Goal: Task Accomplishment & Management: Use online tool/utility

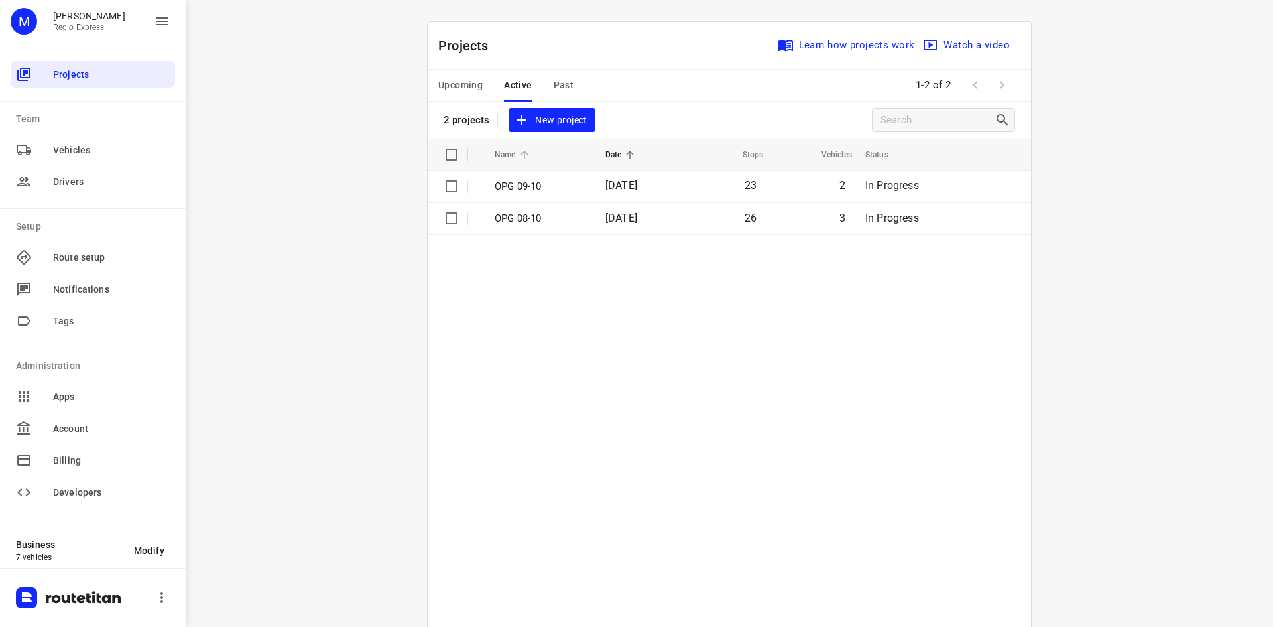
click at [525, 158] on icon at bounding box center [525, 155] width 12 height 12
click at [525, 170] on th "Name" at bounding box center [537, 155] width 113 height 32
click at [519, 151] on icon at bounding box center [525, 155] width 12 height 12
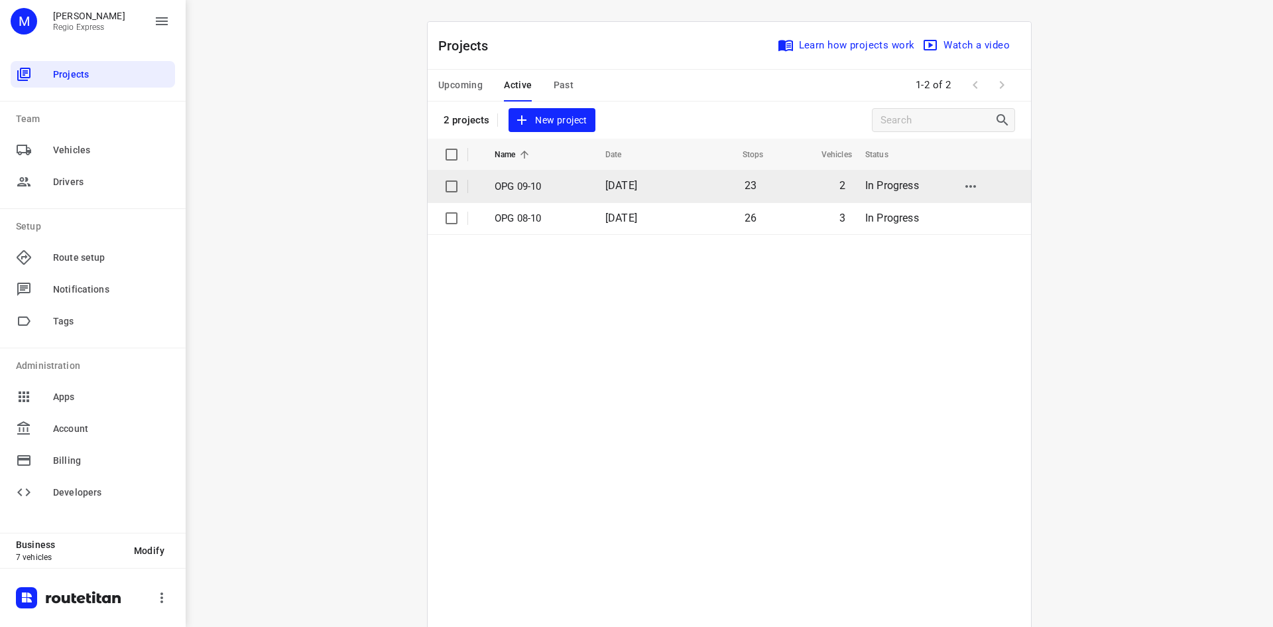
click at [522, 180] on p "OPG 09-10" at bounding box center [540, 186] width 91 height 15
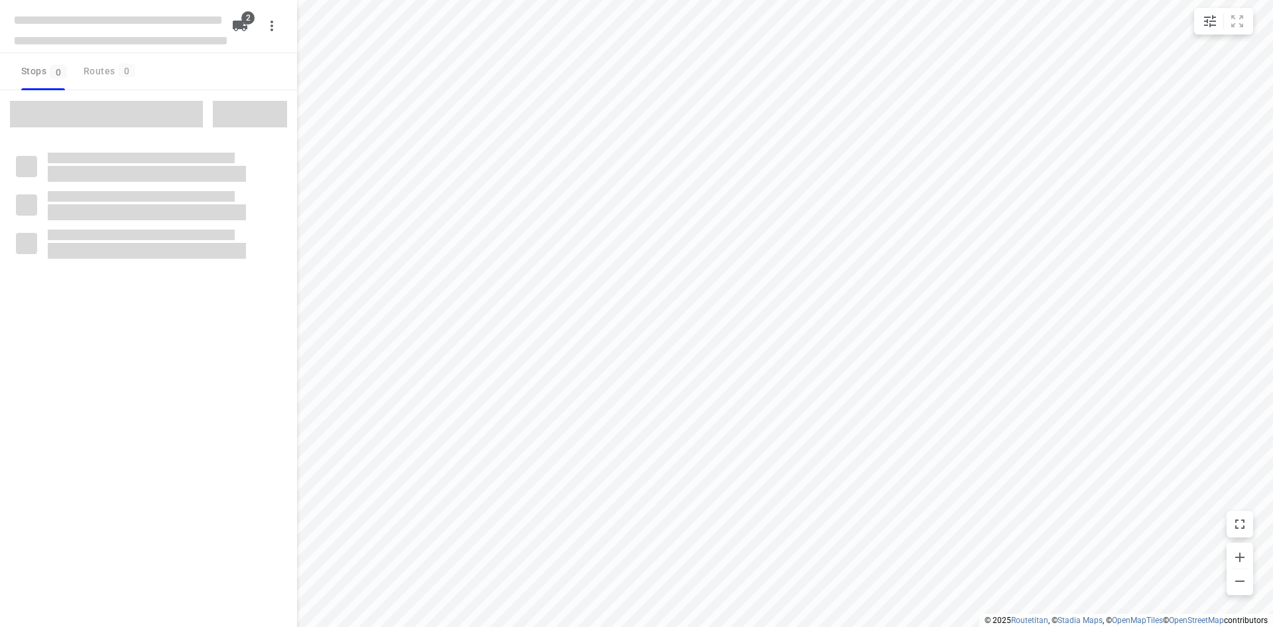
type input "distance"
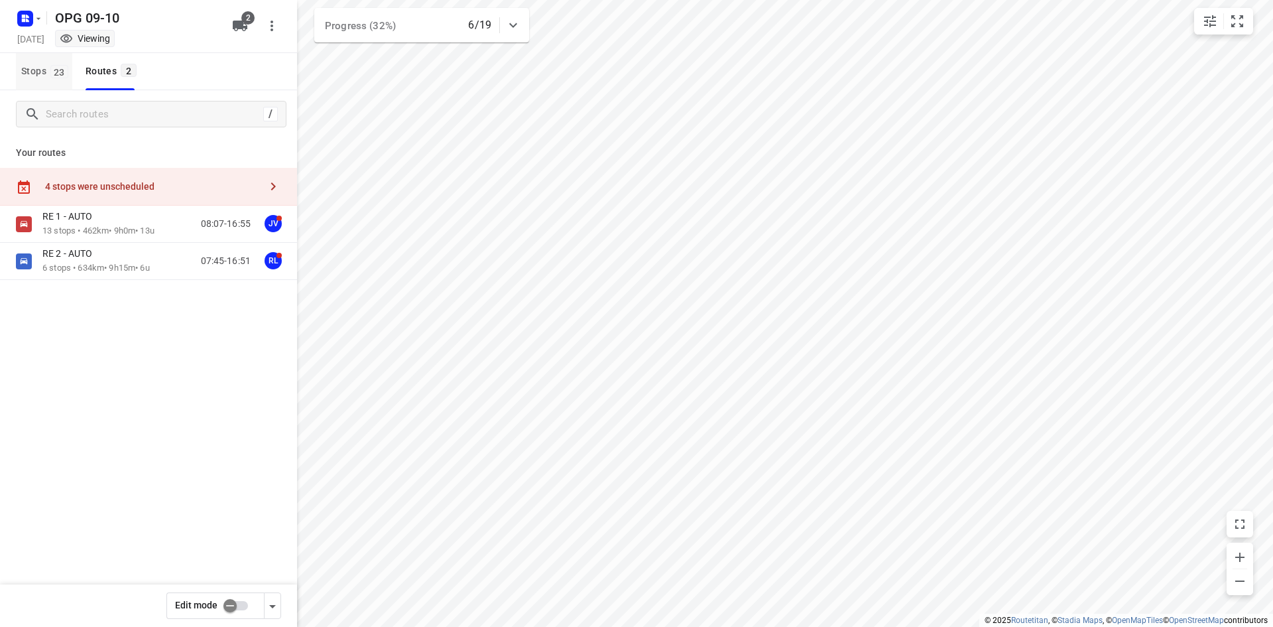
click at [66, 81] on button "Stops 23" at bounding box center [44, 71] width 56 height 37
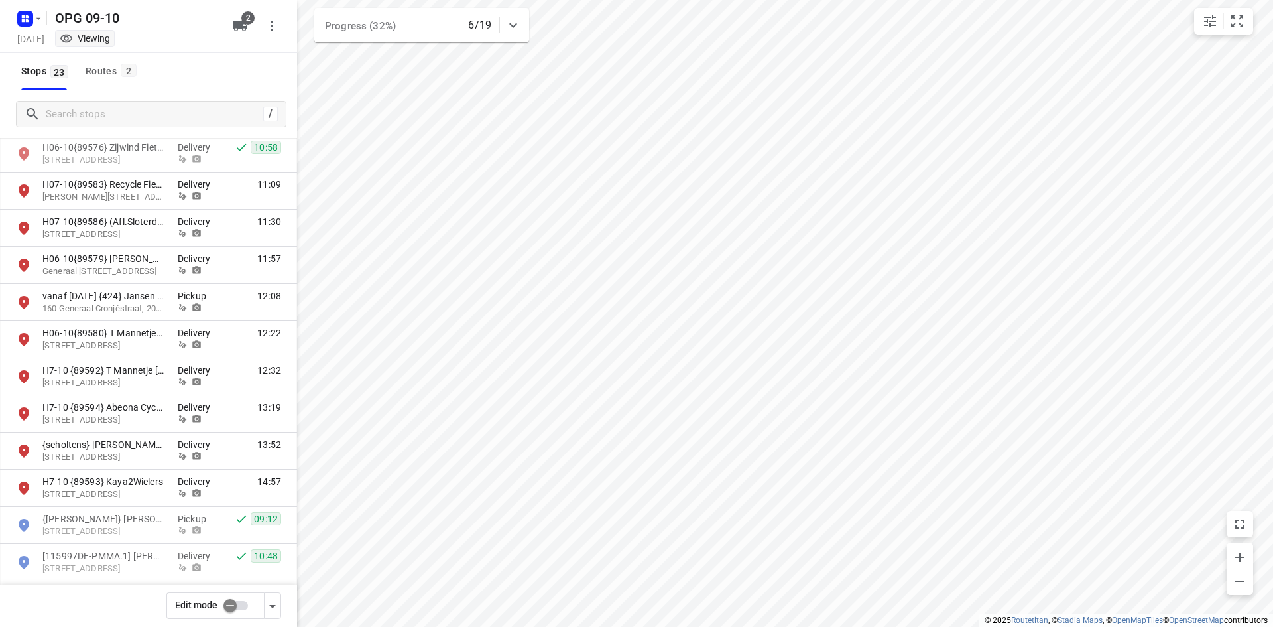
scroll to position [332, 0]
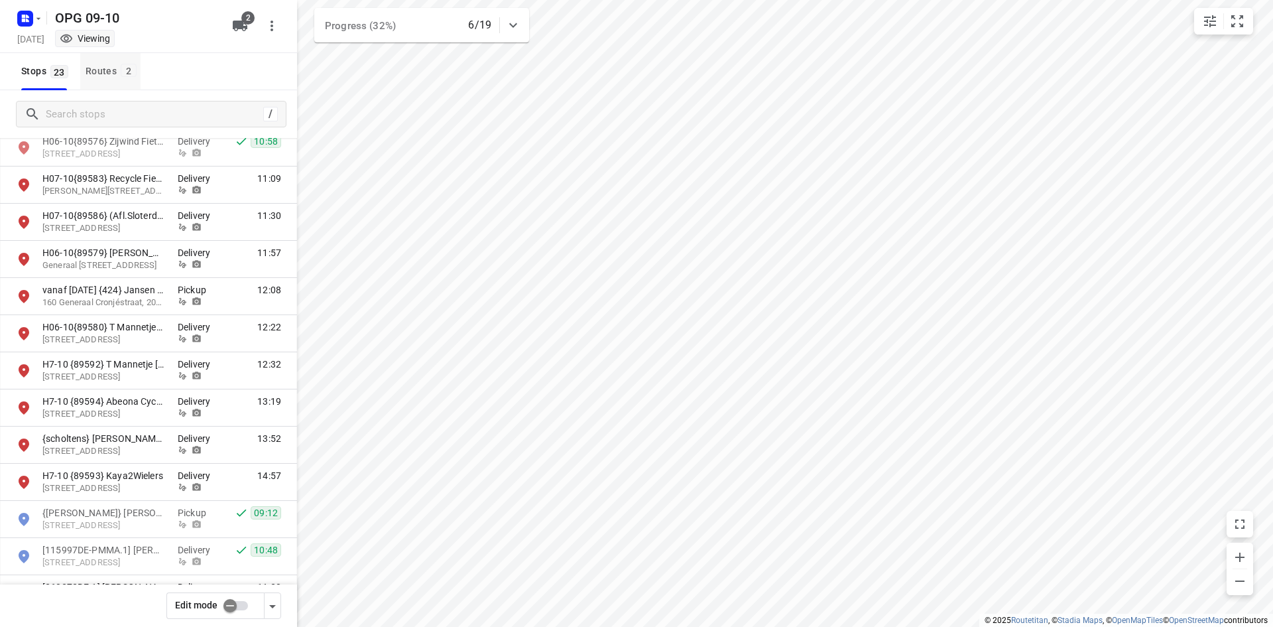
click at [104, 74] on div "Routes 2" at bounding box center [113, 71] width 55 height 17
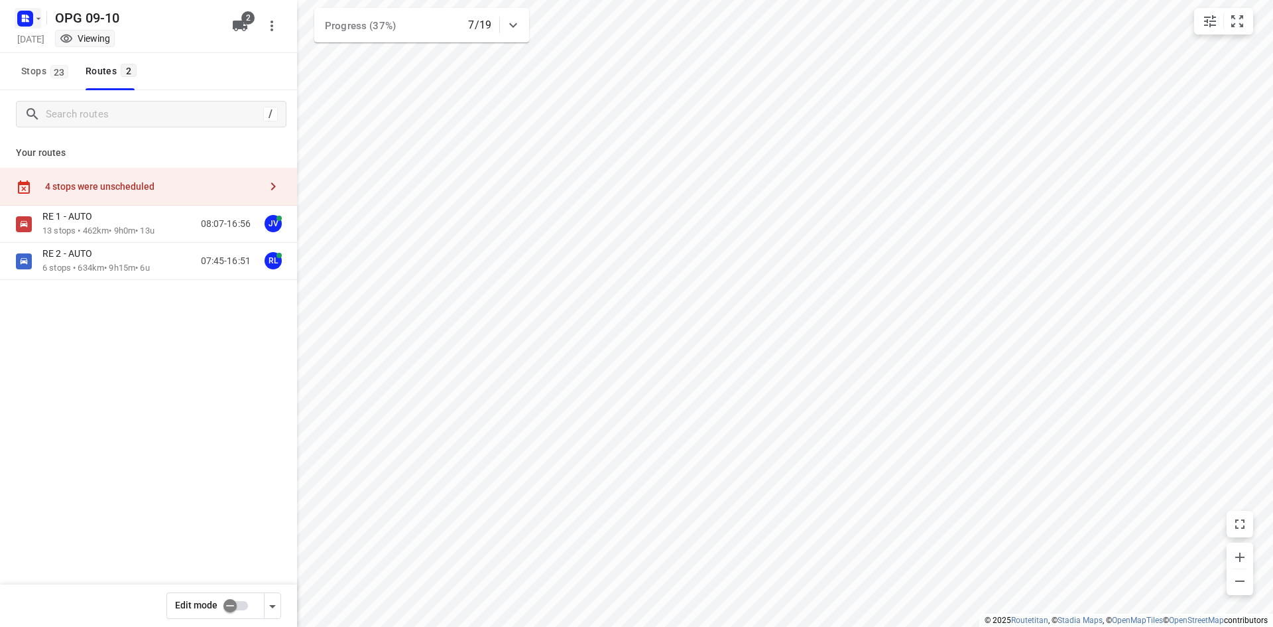
click at [40, 20] on icon "button" at bounding box center [38, 18] width 11 height 11
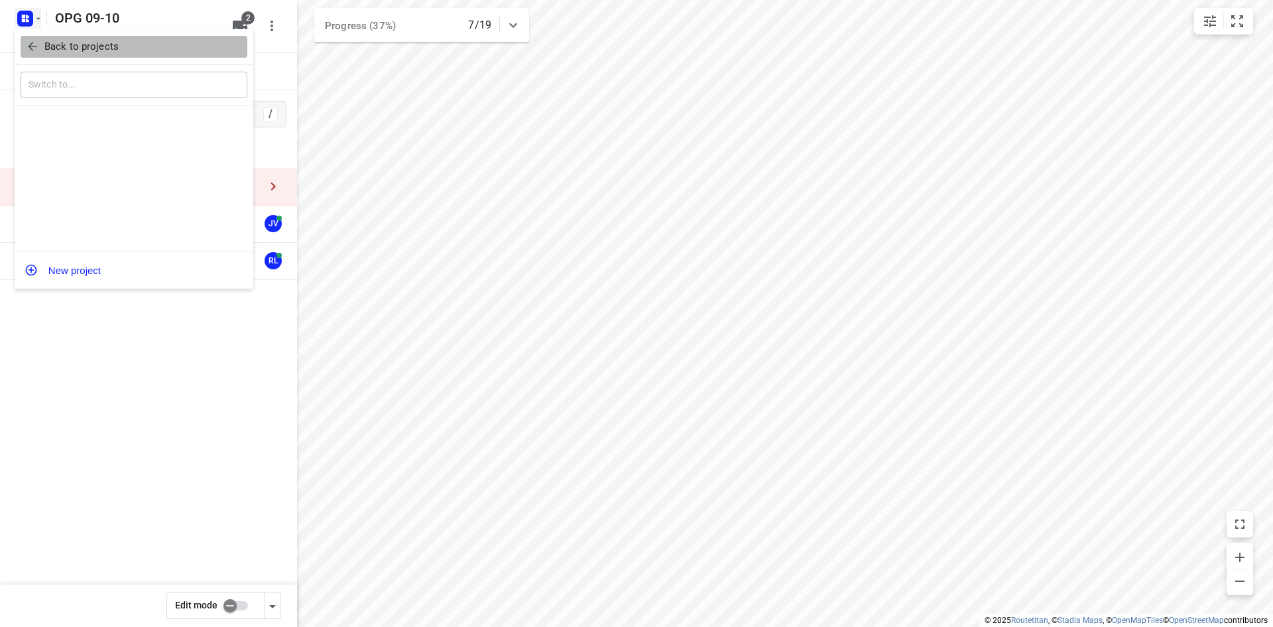
click at [52, 46] on p "Back to projects" at bounding box center [81, 46] width 74 height 15
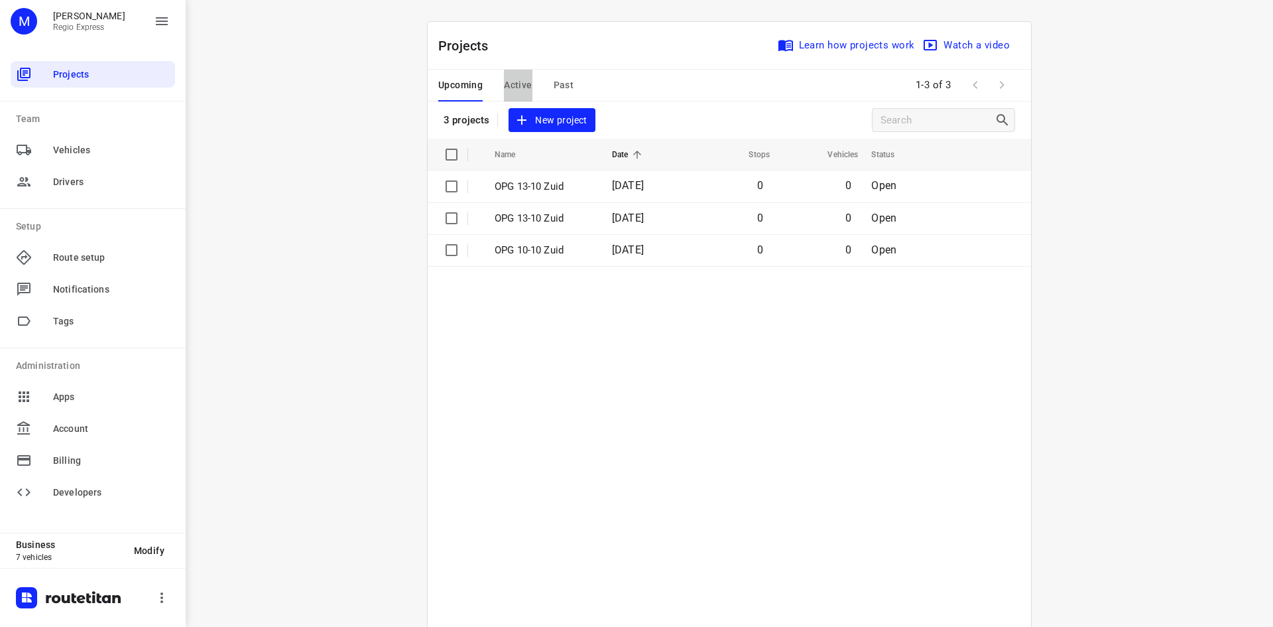
click at [506, 87] on span "Active" at bounding box center [518, 85] width 28 height 17
